Goal: Information Seeking & Learning: Check status

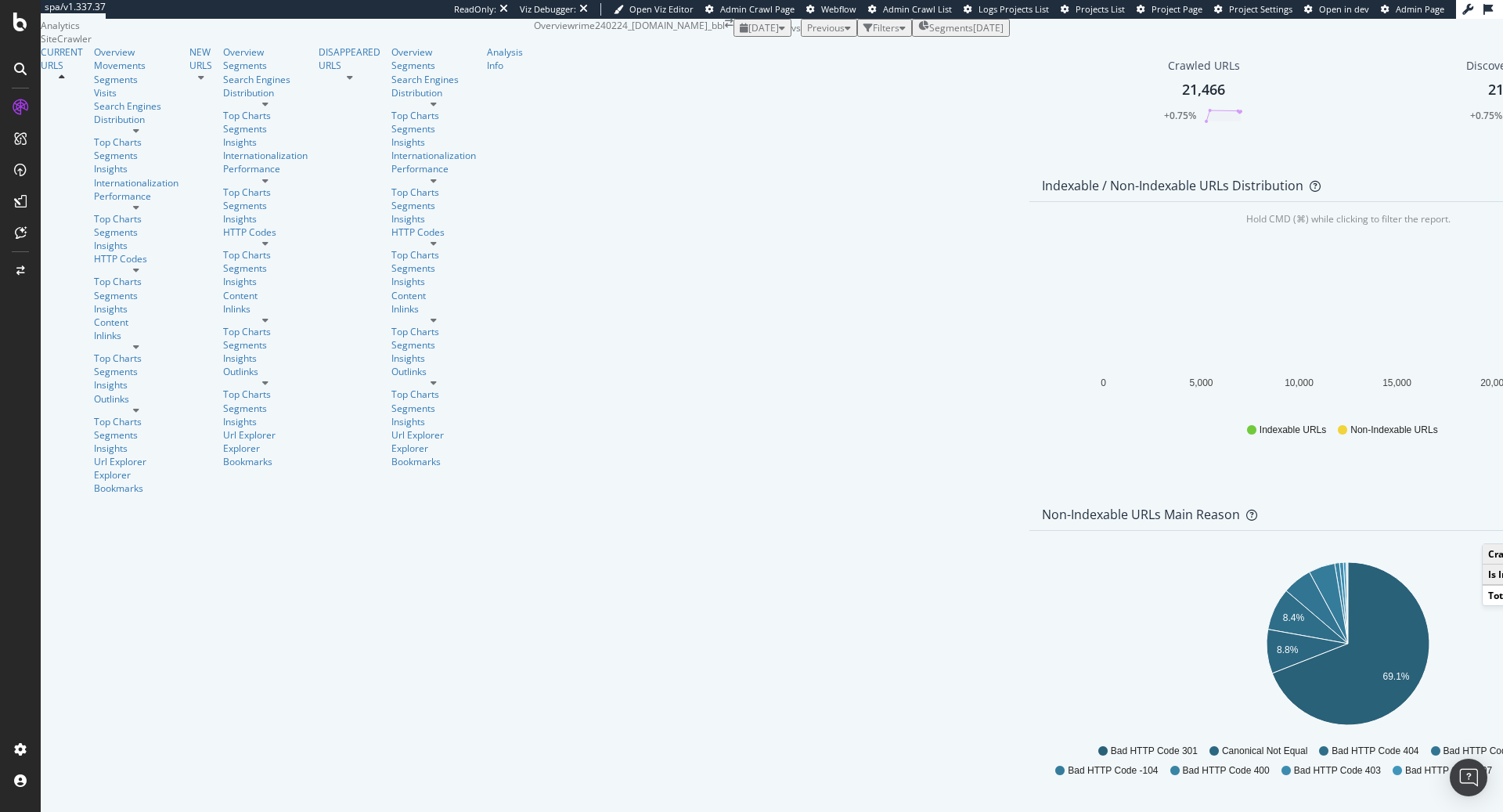
scroll to position [190, 0]
